Goal: Transaction & Acquisition: Purchase product/service

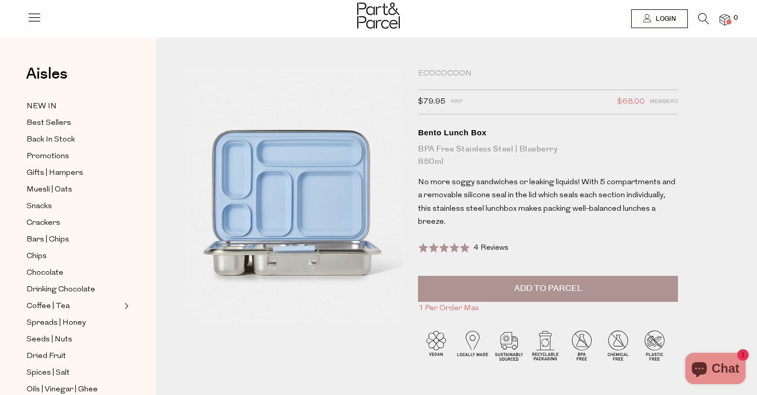
click at [541, 282] on span "Add to Parcel" at bounding box center [548, 288] width 68 height 12
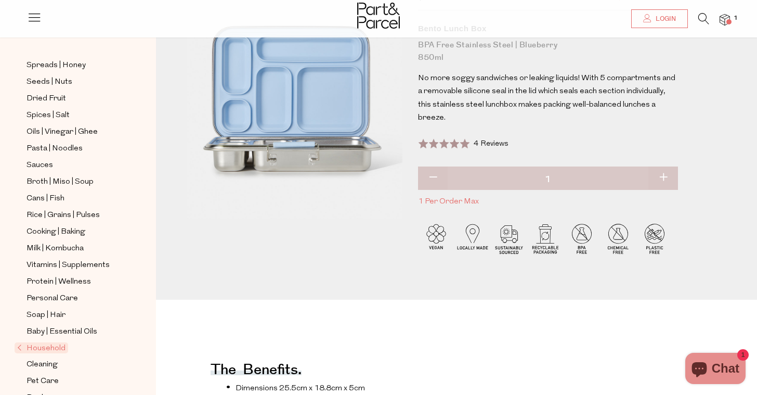
scroll to position [258, 0]
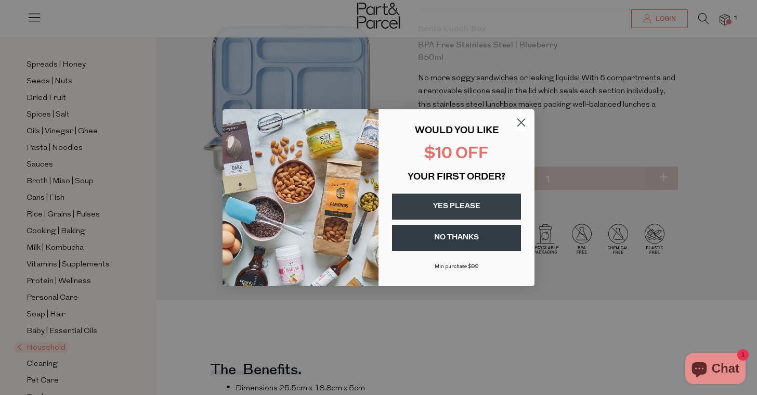
click at [520, 124] on circle "Close dialog" at bounding box center [521, 121] width 17 height 17
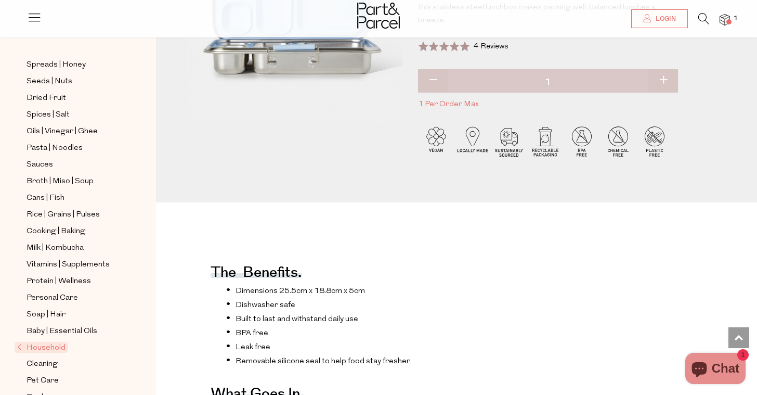
scroll to position [0, 0]
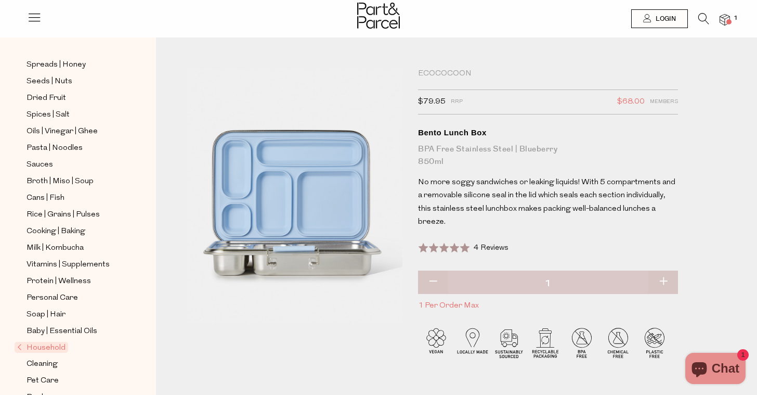
click at [722, 18] on img at bounding box center [724, 20] width 10 height 12
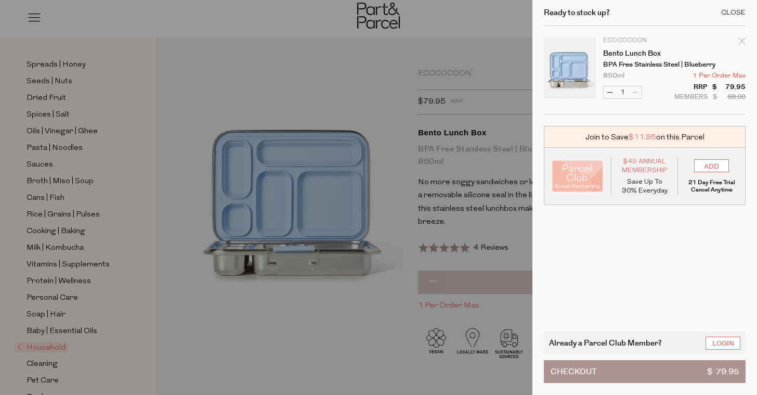
click at [736, 12] on div "Close" at bounding box center [733, 12] width 24 height 7
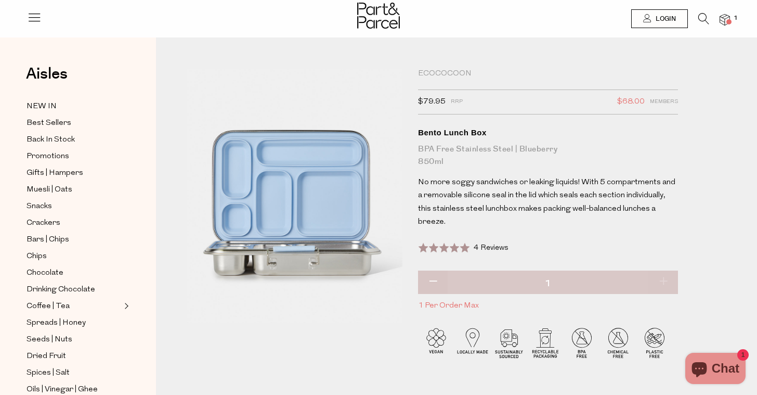
click at [725, 19] on img at bounding box center [724, 20] width 10 height 12
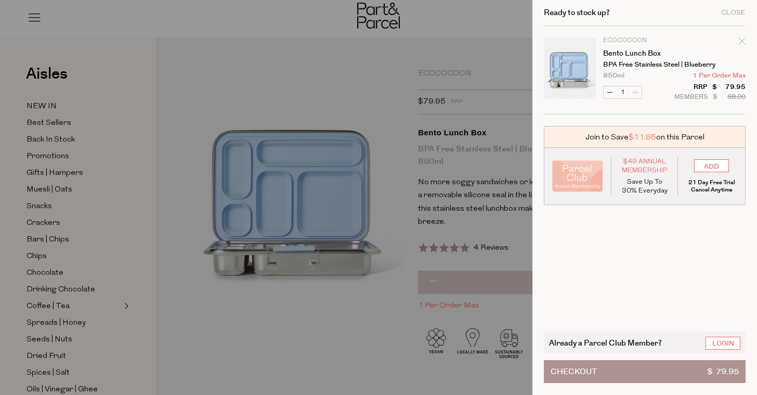
click at [636, 370] on button "Checkout $ 79.95" at bounding box center [645, 371] width 202 height 23
